Goal: Book appointment/travel/reservation

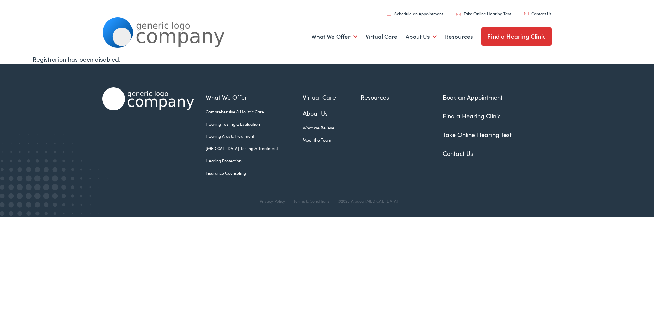
click at [303, 117] on link "About Us" at bounding box center [332, 113] width 58 height 9
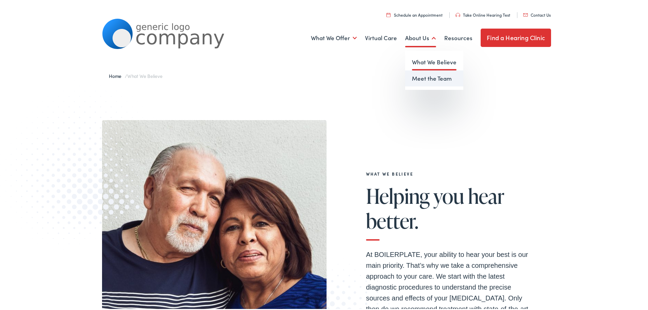
click at [415, 75] on link "Meet the Team" at bounding box center [434, 77] width 58 height 16
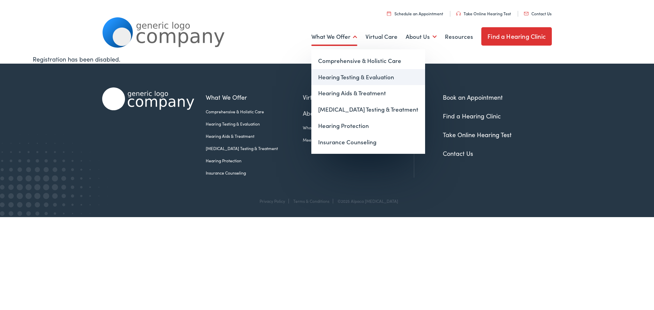
click at [330, 78] on link "Hearing Testing & Evaluation" at bounding box center [368, 77] width 114 height 16
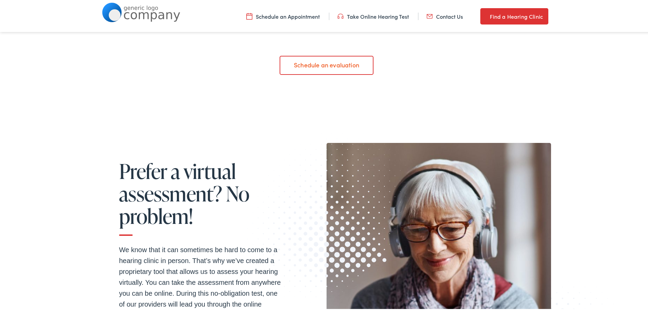
scroll to position [749, 0]
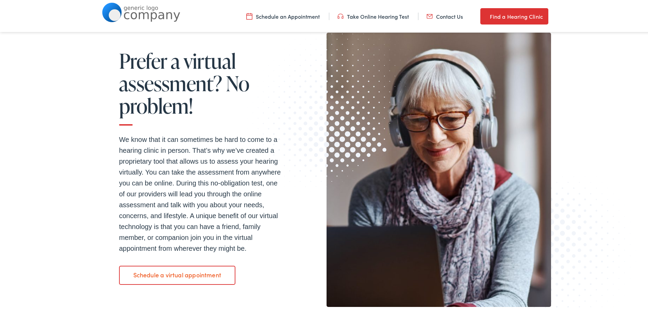
click at [172, 276] on link "Schedule a virtual appointment" at bounding box center [177, 273] width 116 height 19
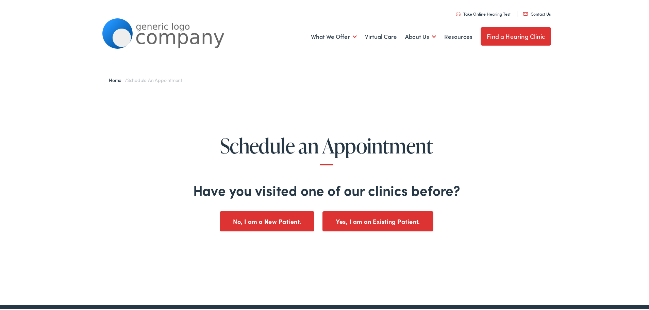
click at [257, 223] on button "No, I am a New Patient." at bounding box center [267, 220] width 95 height 20
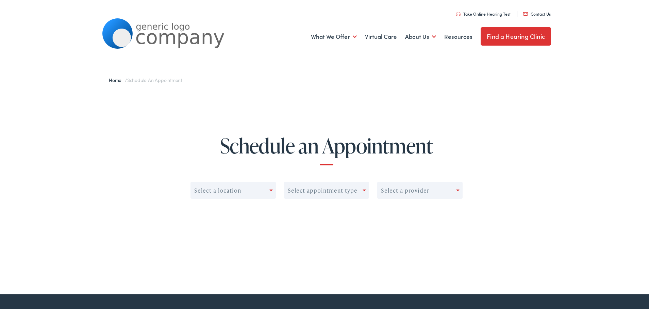
click at [260, 197] on div "Select a location" at bounding box center [233, 189] width 85 height 17
click at [264, 189] on div "Select a location" at bounding box center [230, 189] width 79 height 10
click at [309, 186] on div "Select appointment type" at bounding box center [323, 189] width 70 height 6
click at [378, 192] on div "Select a provider" at bounding box center [417, 189] width 79 height 10
click at [171, 129] on div "Schedule an Appointment Select a location Select appointment type Select a prov…" at bounding box center [327, 174] width 654 height 170
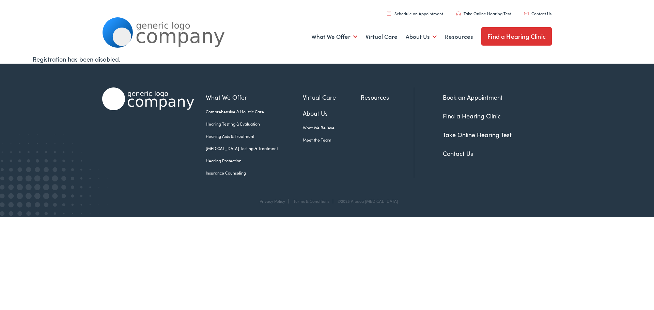
click at [478, 12] on link "Take Online Hearing Test" at bounding box center [483, 14] width 55 height 6
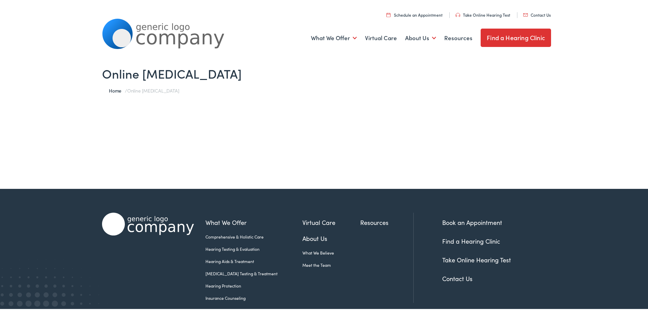
click at [162, 27] on img at bounding box center [163, 32] width 123 height 30
